Goal: Book appointment/travel/reservation

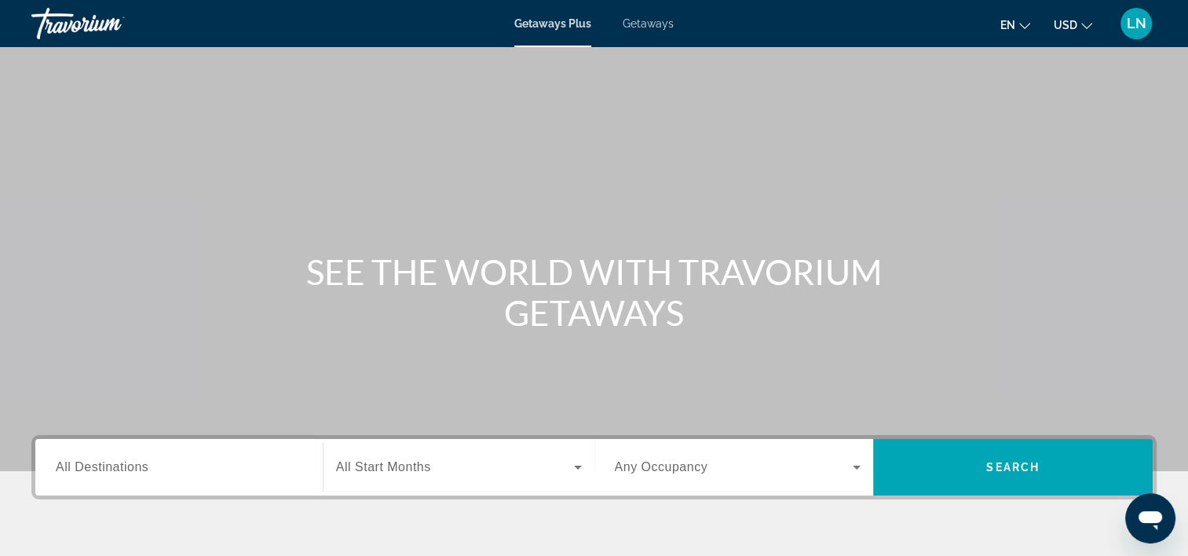
click at [357, 466] on span "All Start Months" at bounding box center [383, 466] width 95 height 13
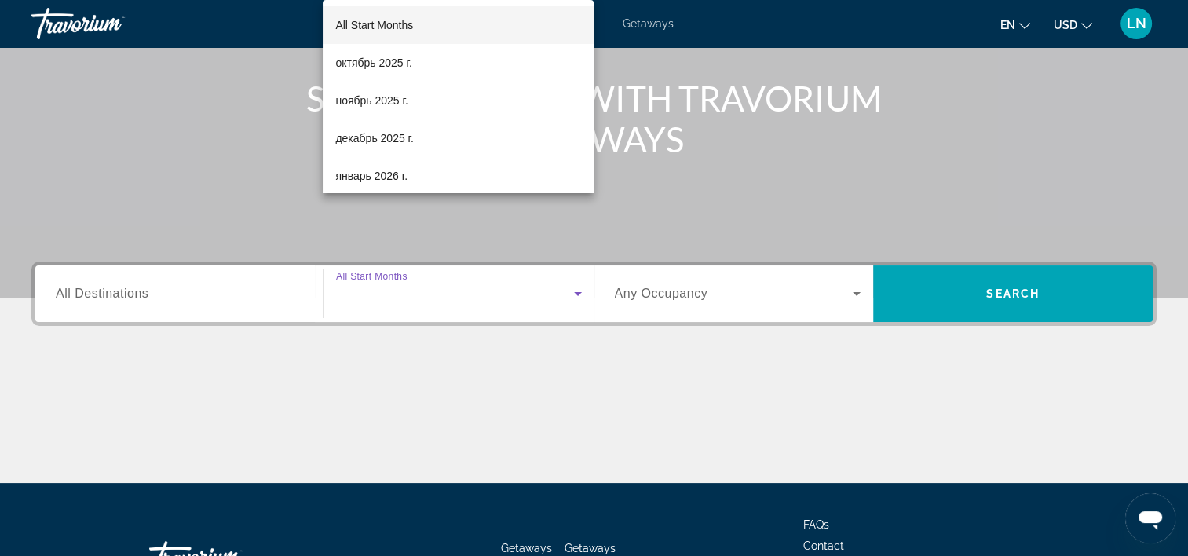
scroll to position [292, 0]
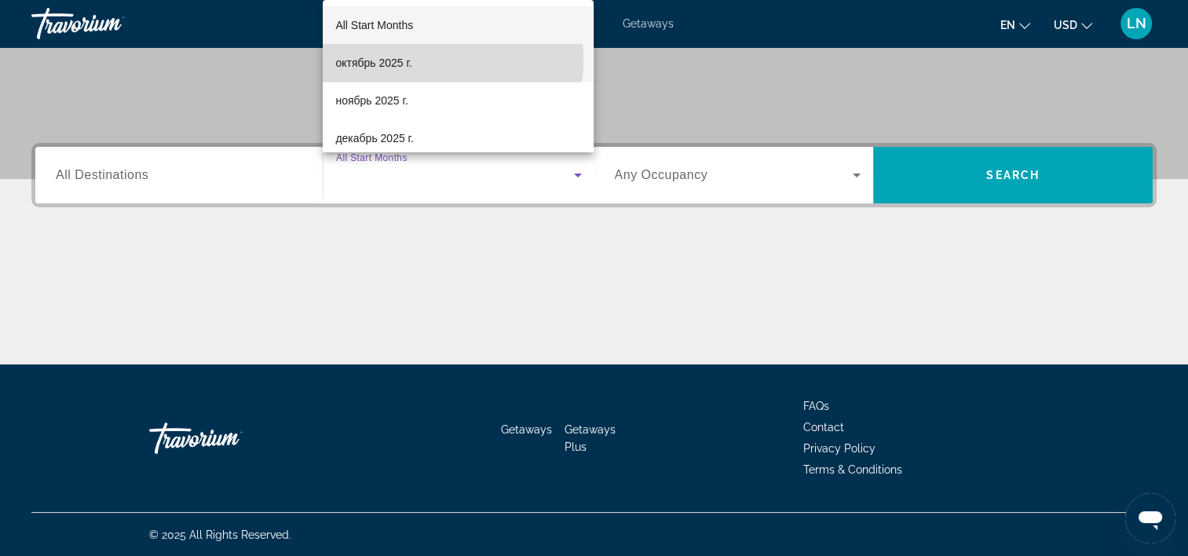
click at [411, 60] on span "октябрь 2025 г." at bounding box center [373, 62] width 76 height 19
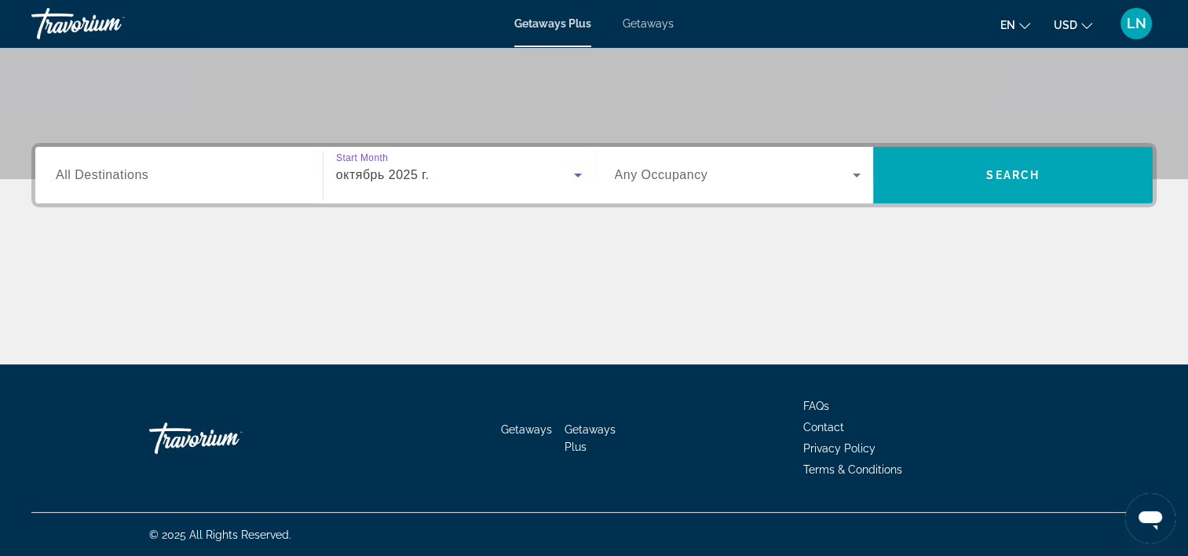
click at [188, 173] on input "Destination All Destinations" at bounding box center [179, 175] width 247 height 19
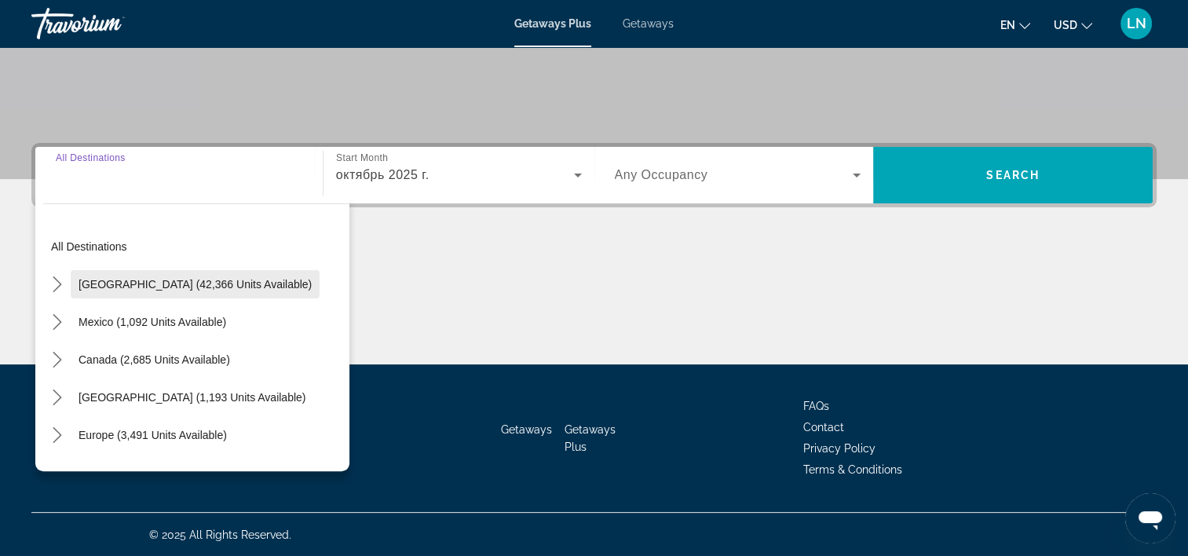
click at [210, 289] on span "Select destination: United States (42,366 units available)" at bounding box center [195, 284] width 249 height 38
type input "**********"
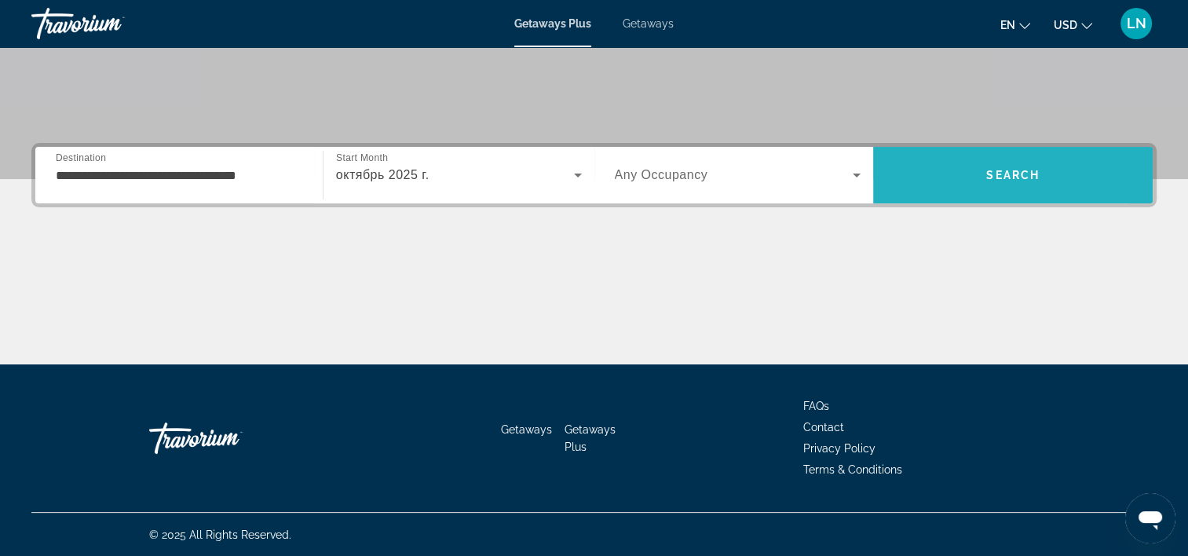
click at [942, 181] on span "Search" at bounding box center [1013, 175] width 280 height 38
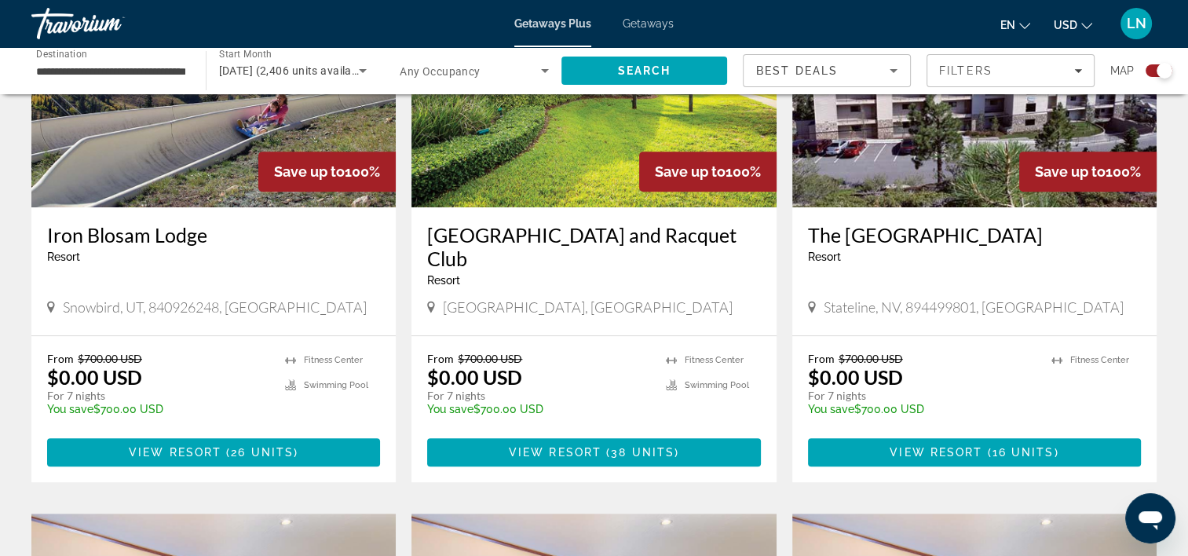
scroll to position [707, 0]
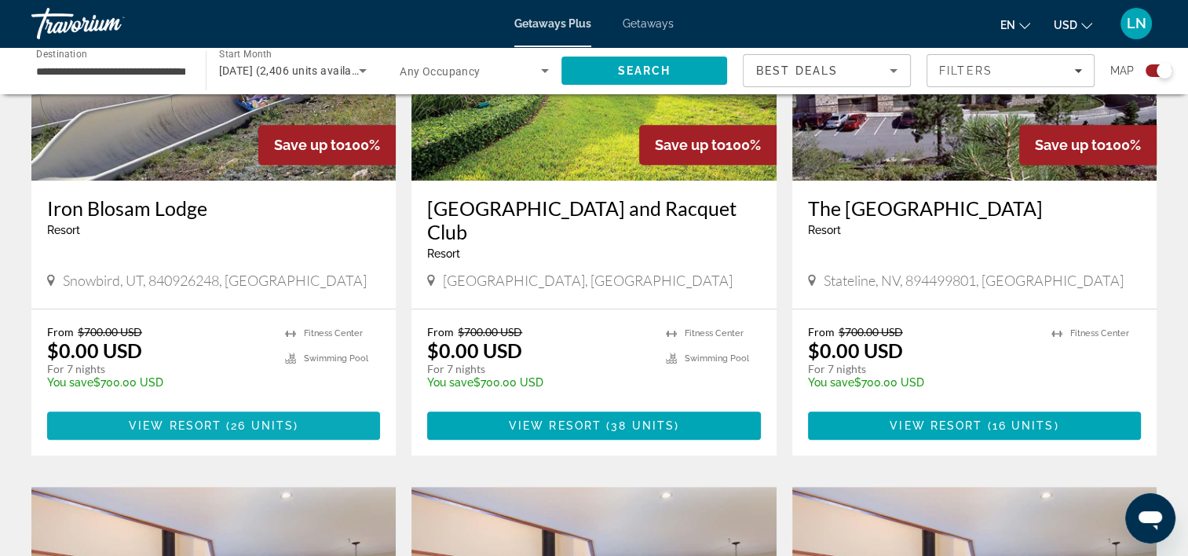
click at [265, 426] on span "26 units" at bounding box center [262, 425] width 63 height 13
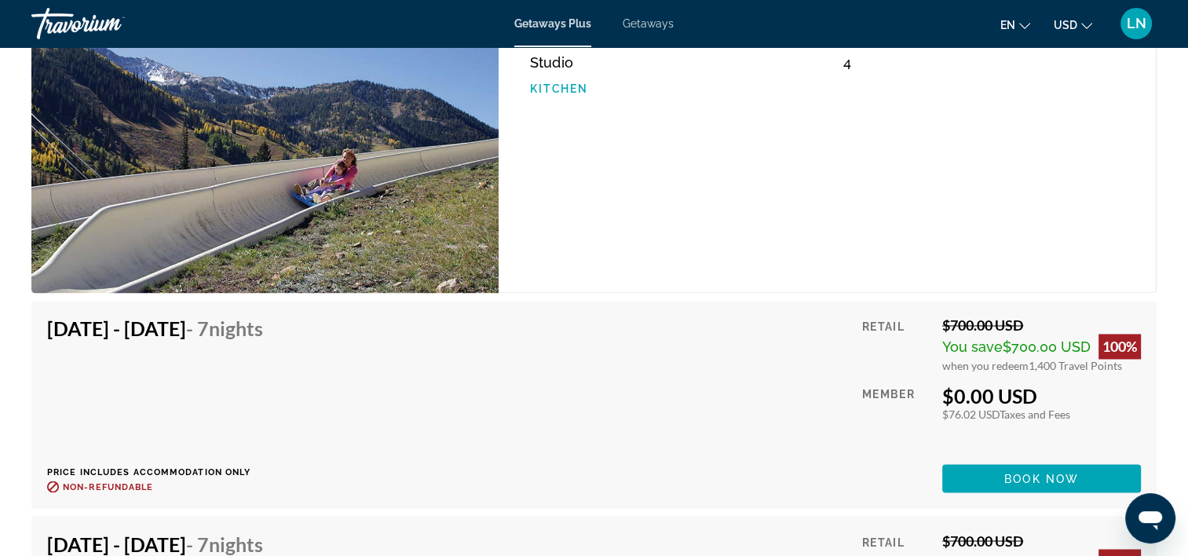
scroll to position [2520, 0]
